Goal: Find specific page/section: Find specific page/section

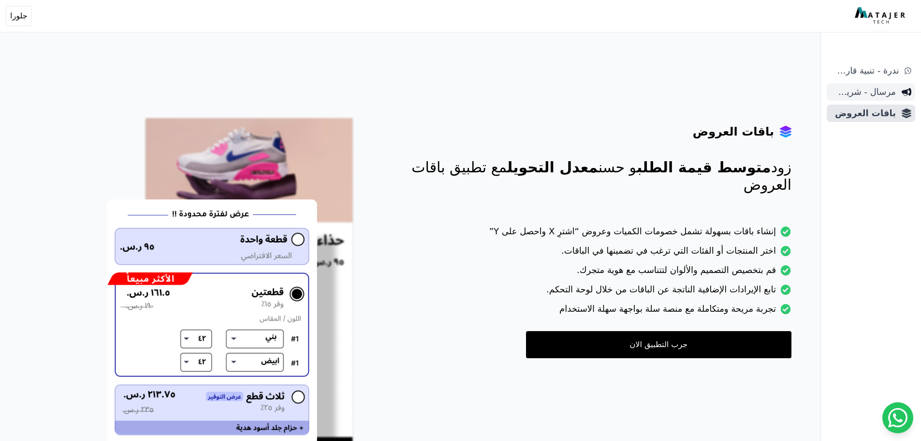
click at [862, 89] on span "مرسال - شريط دعاية" at bounding box center [863, 92] width 65 height 14
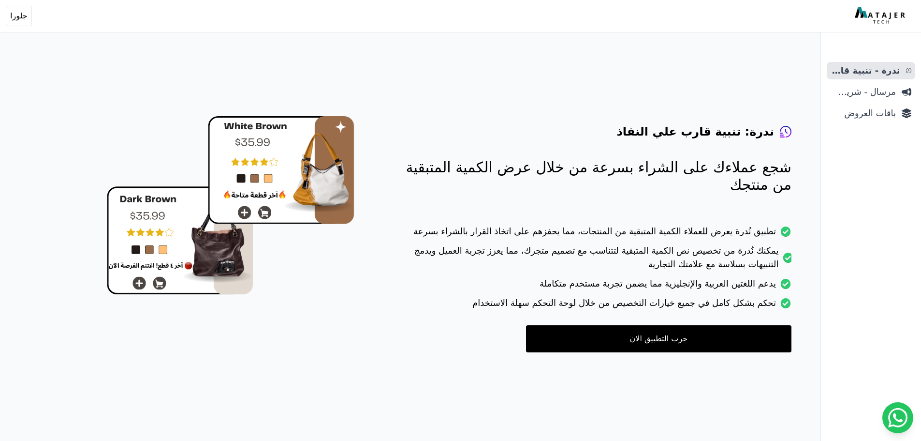
click at [281, 196] on img at bounding box center [231, 205] width 248 height 178
click at [258, 196] on img at bounding box center [231, 205] width 248 height 178
